Goal: Find specific page/section: Find specific page/section

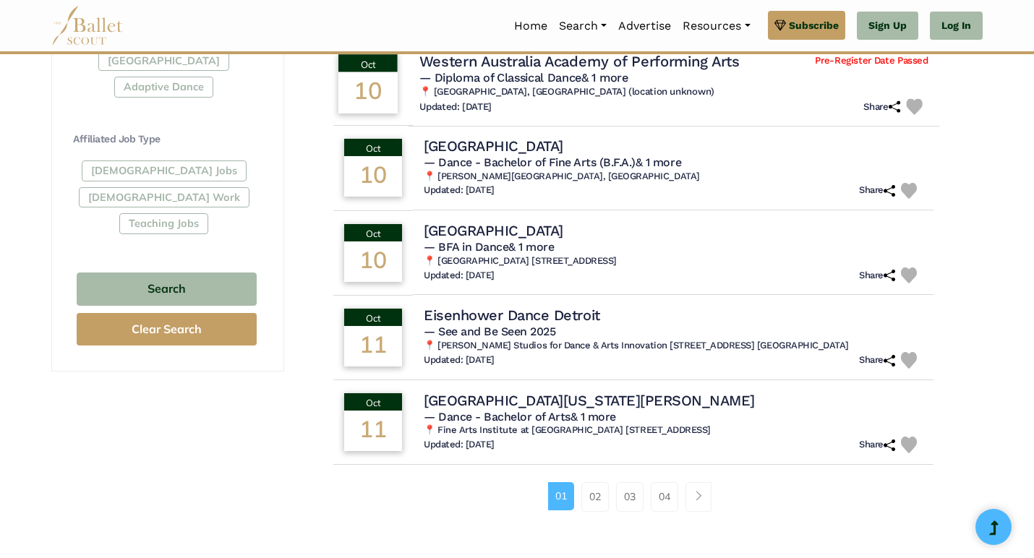
scroll to position [788, 0]
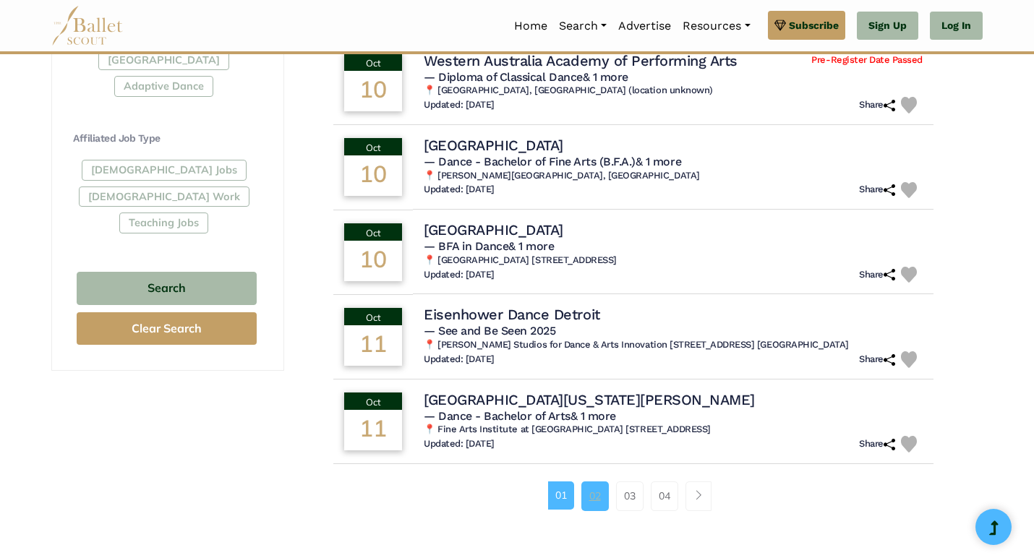
click at [597, 482] on link "02" at bounding box center [594, 496] width 27 height 29
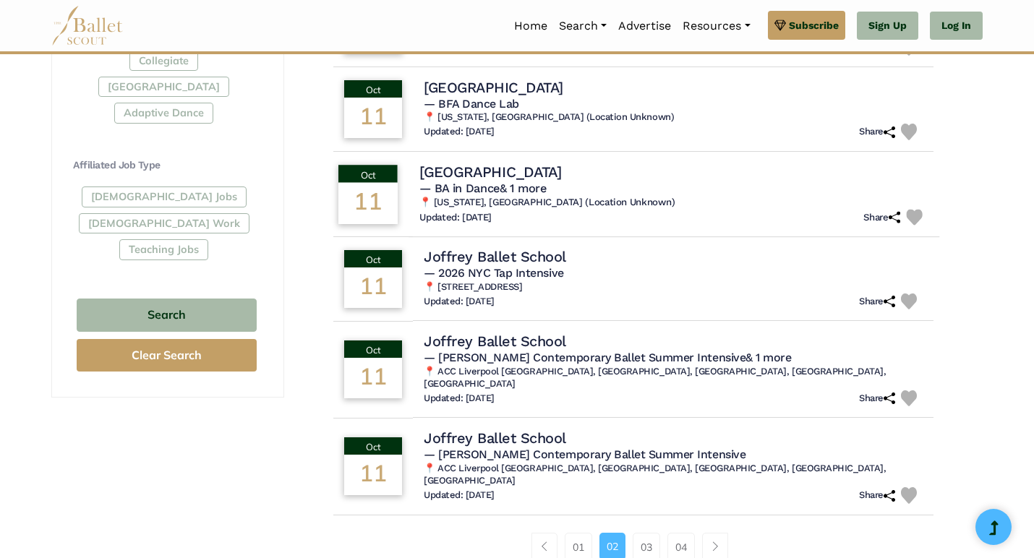
scroll to position [762, 0]
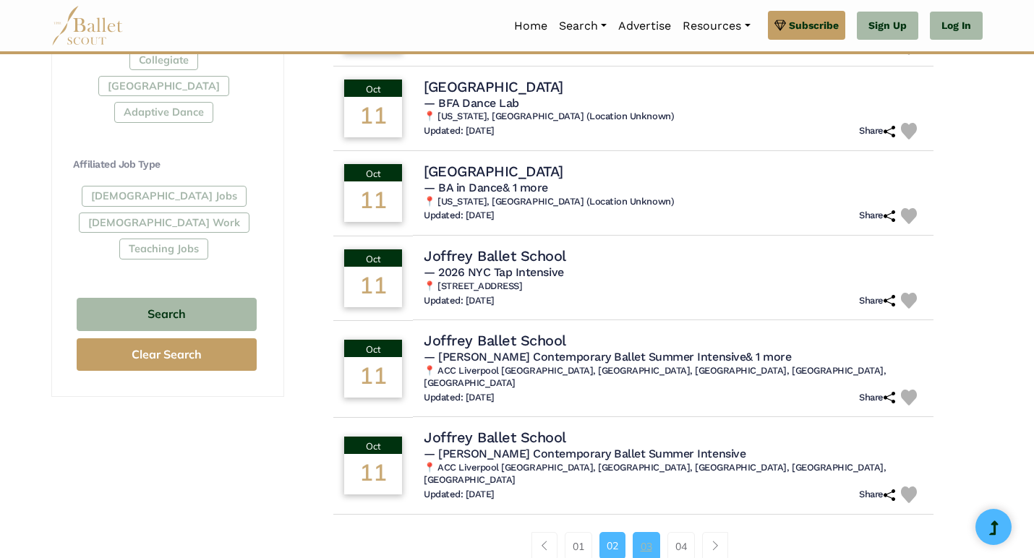
click at [645, 532] on link "03" at bounding box center [646, 546] width 27 height 29
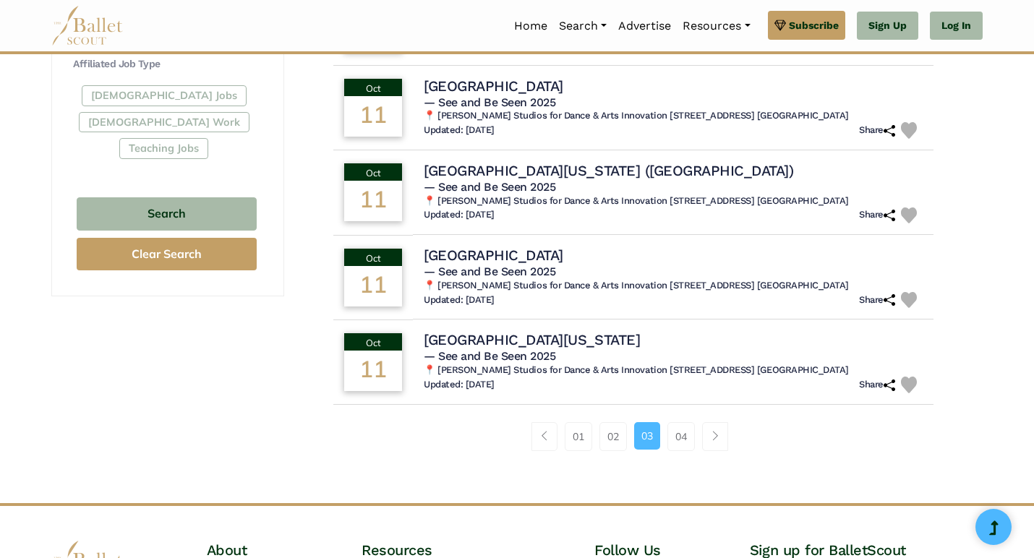
scroll to position [865, 0]
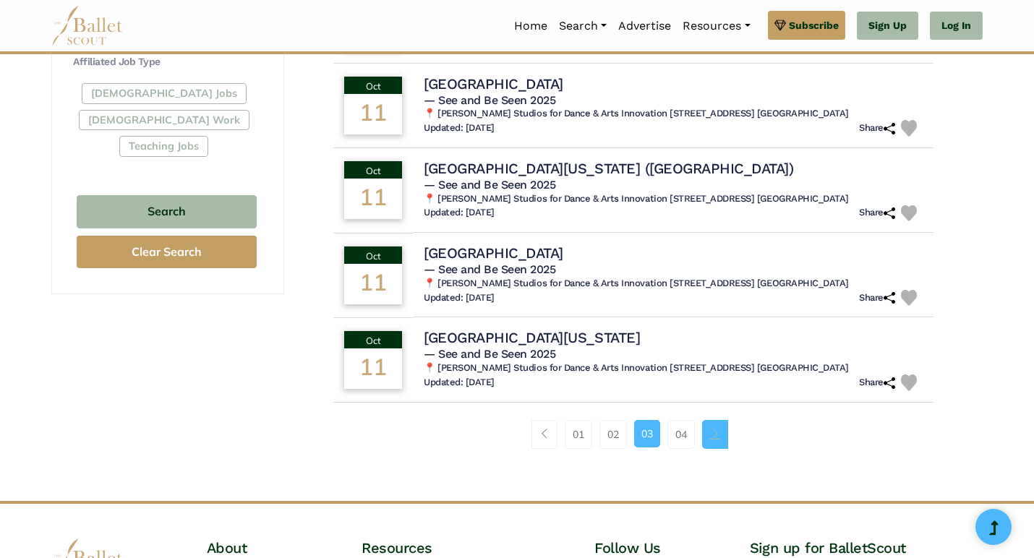
click at [708, 420] on link "Page navigation example" at bounding box center [715, 434] width 26 height 29
